Goal: Subscribe to service/newsletter

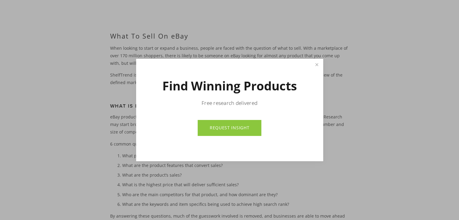
scroll to position [90, 0]
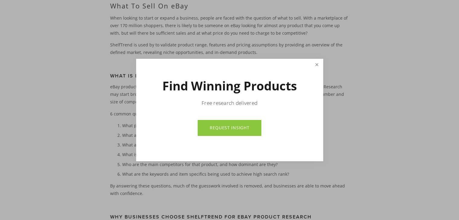
click at [321, 65] on link "Close" at bounding box center [316, 65] width 11 height 11
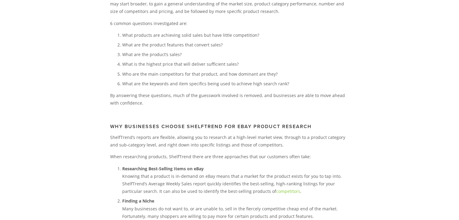
scroll to position [0, 0]
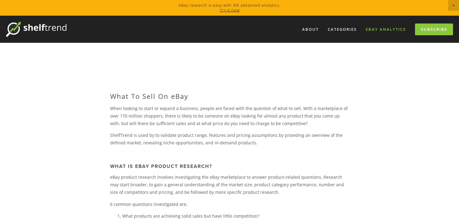
click at [375, 29] on link "eBay Analytics" at bounding box center [386, 29] width 48 height 10
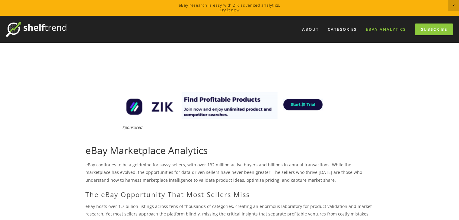
click at [375, 31] on link "eBay Analytics" at bounding box center [386, 29] width 48 height 10
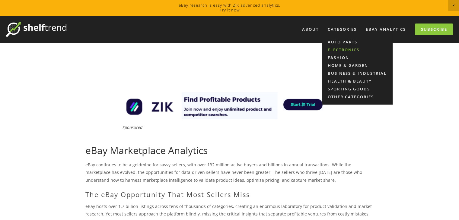
click at [339, 49] on link "Electronics" at bounding box center [357, 50] width 71 height 8
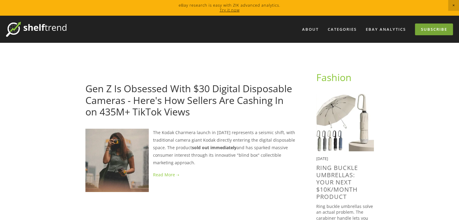
click at [441, 27] on link "Subscribe" at bounding box center [434, 30] width 38 height 12
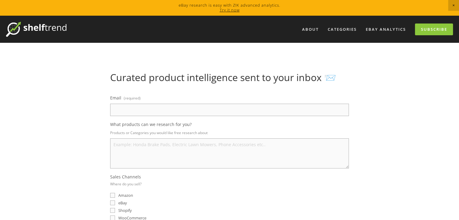
click at [52, 29] on img at bounding box center [36, 29] width 60 height 15
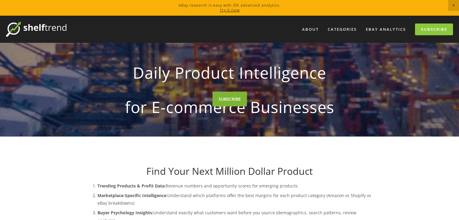
click at [232, 106] on link "SUBSCRIBE" at bounding box center [229, 99] width 34 height 15
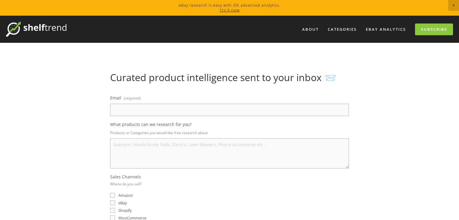
click at [162, 110] on input "Email (required)" at bounding box center [229, 110] width 239 height 12
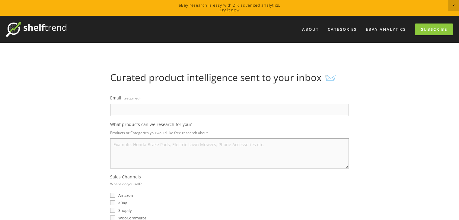
type input "business@hardwarestorm.com"
select select "United States"
click at [156, 150] on textarea "What products can we research for you?" at bounding box center [229, 153] width 239 height 30
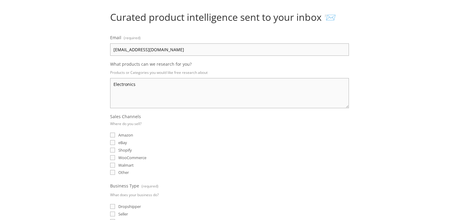
type textarea "Electronics"
click at [112, 141] on input "eBay" at bounding box center [112, 142] width 5 height 5
checkbox input "true"
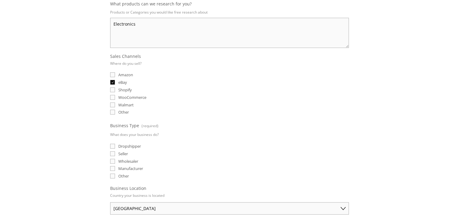
click at [110, 151] on input "Seller" at bounding box center [112, 153] width 5 height 5
checkbox input "true"
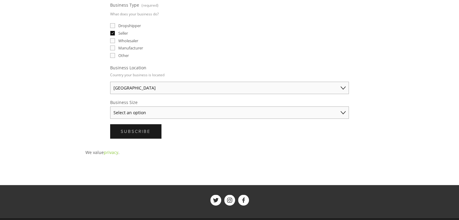
click at [180, 106] on select "Select an option Solo Merchant (under $50K annual sales) Small Business ($50K -…" at bounding box center [229, 112] width 239 height 12
select select "Solo Merchant (under $50K annual sales)"
click at [110, 106] on select "Select an option Solo Merchant (under $50K annual sales) Small Business ($50K -…" at bounding box center [229, 112] width 239 height 12
click at [153, 129] on button "Subscribe Subscribe" at bounding box center [135, 131] width 51 height 14
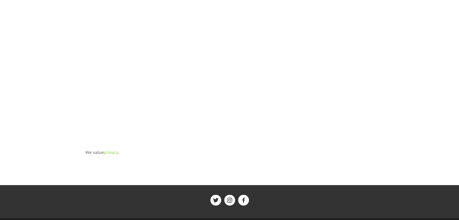
scroll to position [4, 0]
